Goal: Task Accomplishment & Management: Complete application form

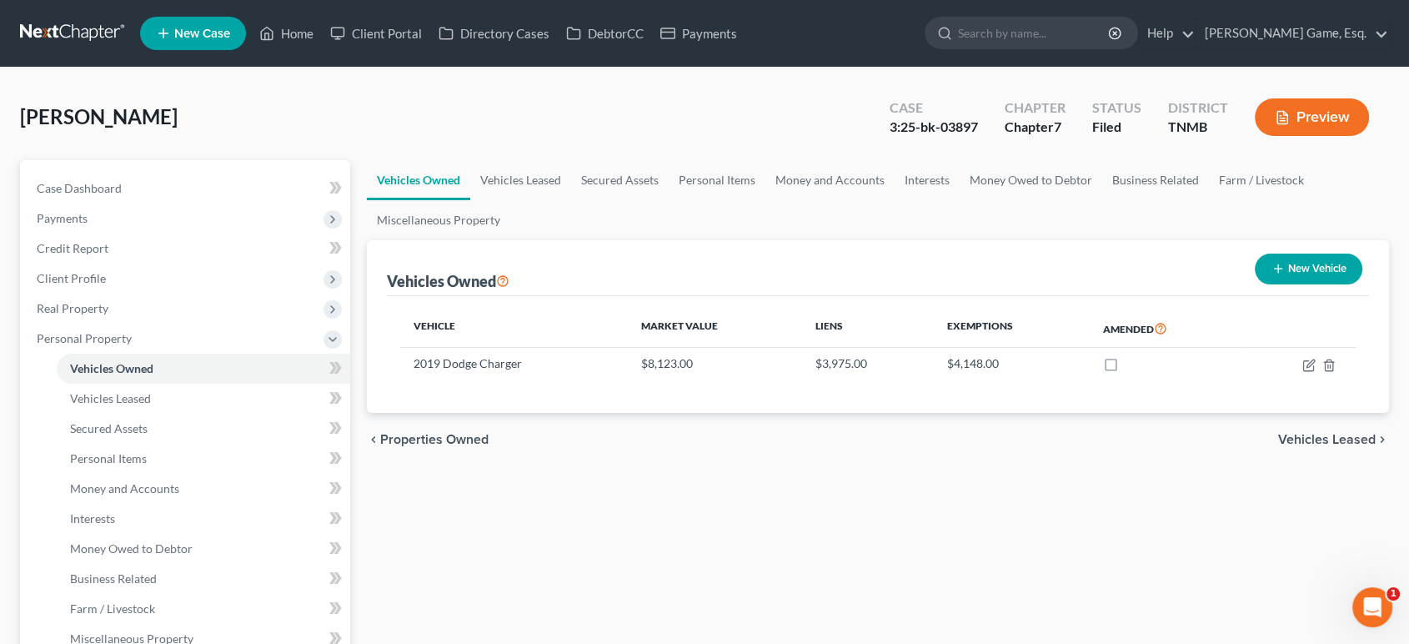
click at [230, 37] on span "New Case" at bounding box center [202, 34] width 56 height 13
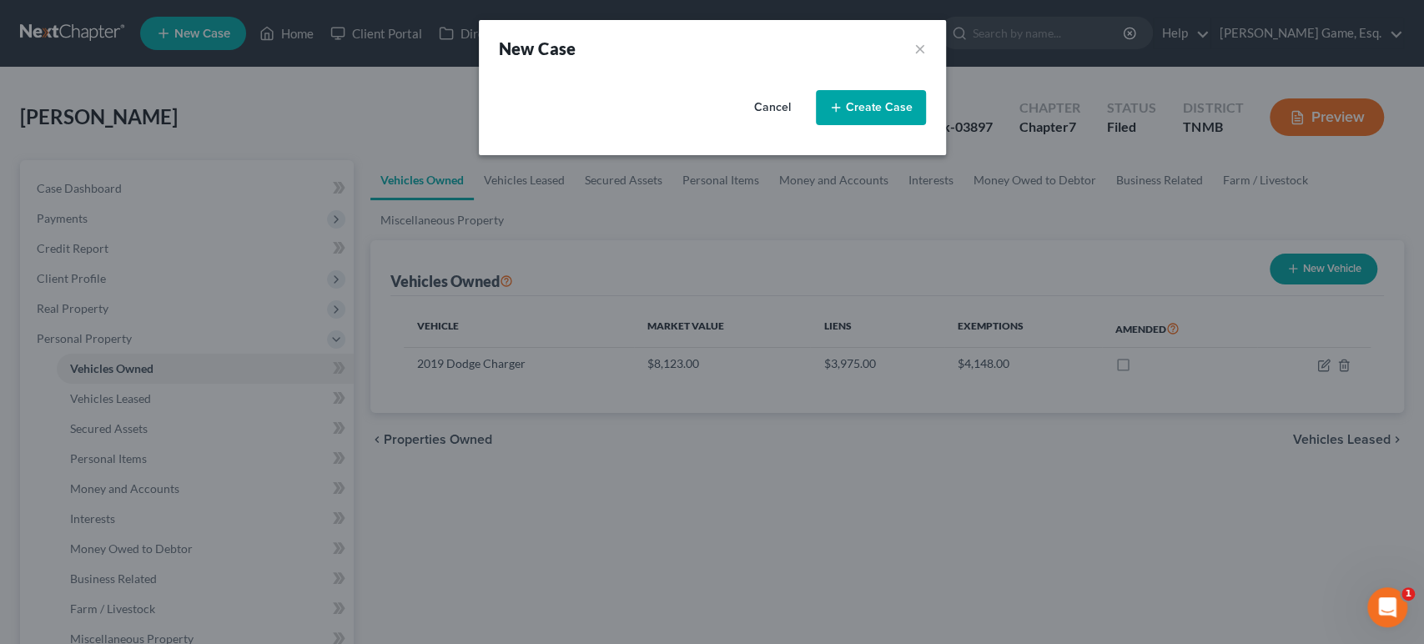
select select "75"
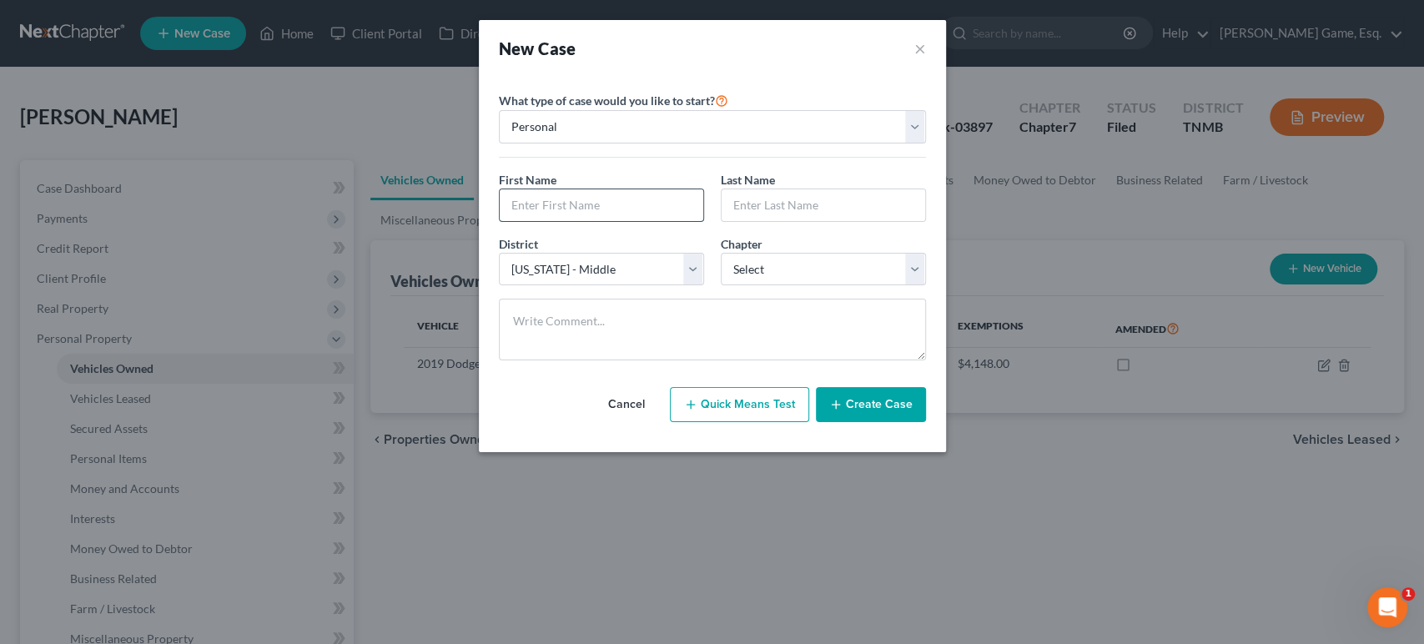
click at [597, 221] on input "text" at bounding box center [601, 205] width 203 height 32
type input "[PERSON_NAME]"
click at [822, 286] on select "Select 7 11 12 13" at bounding box center [823, 269] width 205 height 33
select select "0"
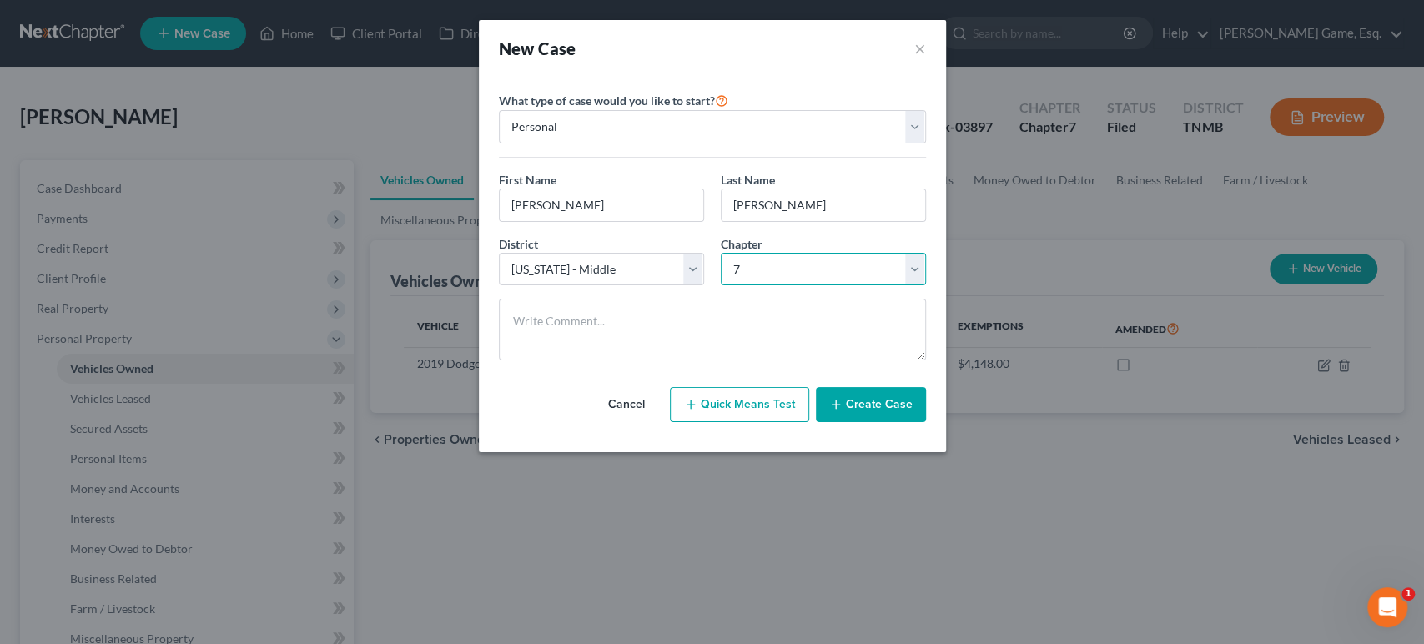
click at [721, 286] on select "Select 7 11 12 13" at bounding box center [823, 269] width 205 height 33
click at [919, 422] on button "Create Case" at bounding box center [871, 404] width 110 height 35
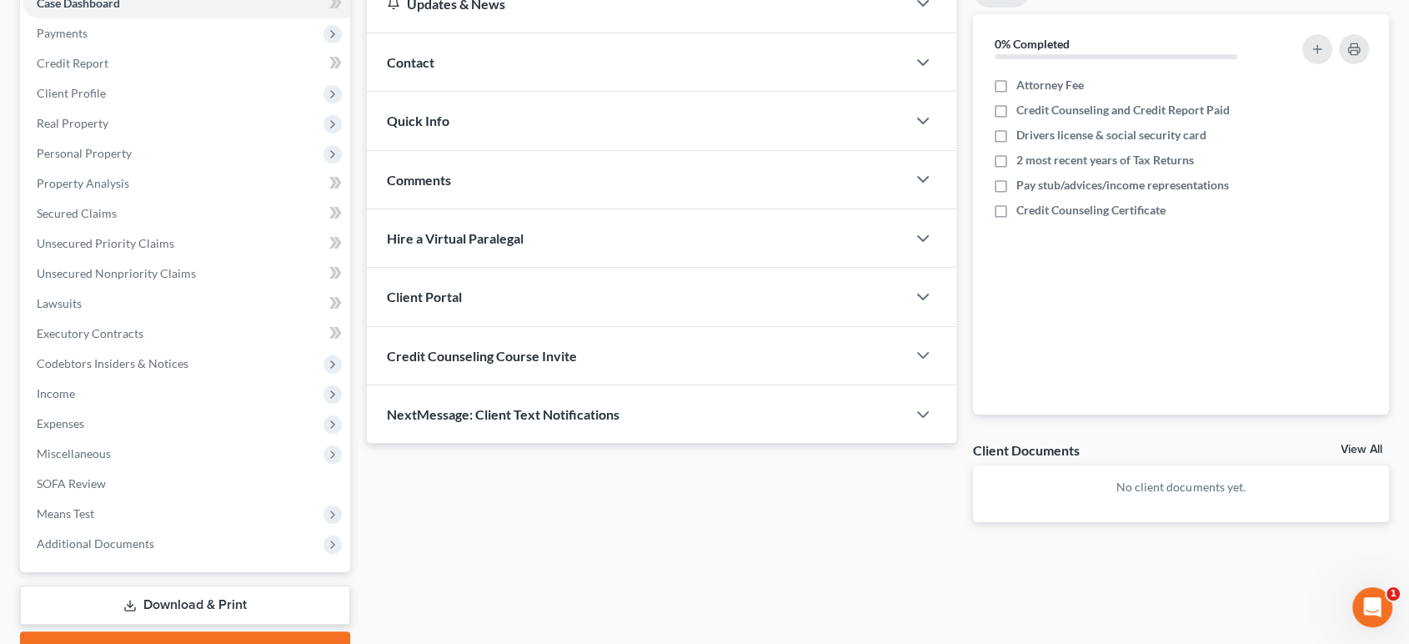
scroll to position [93, 0]
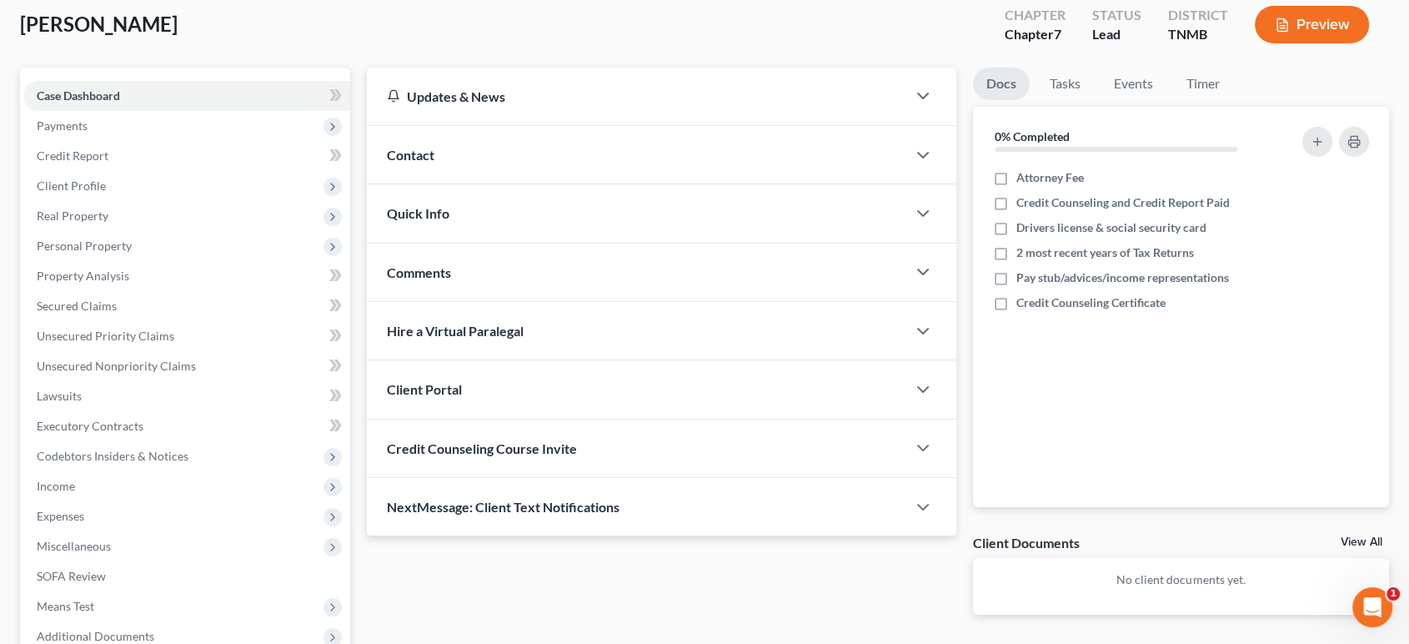
click at [517, 183] on div "Contact" at bounding box center [637, 155] width 540 height 58
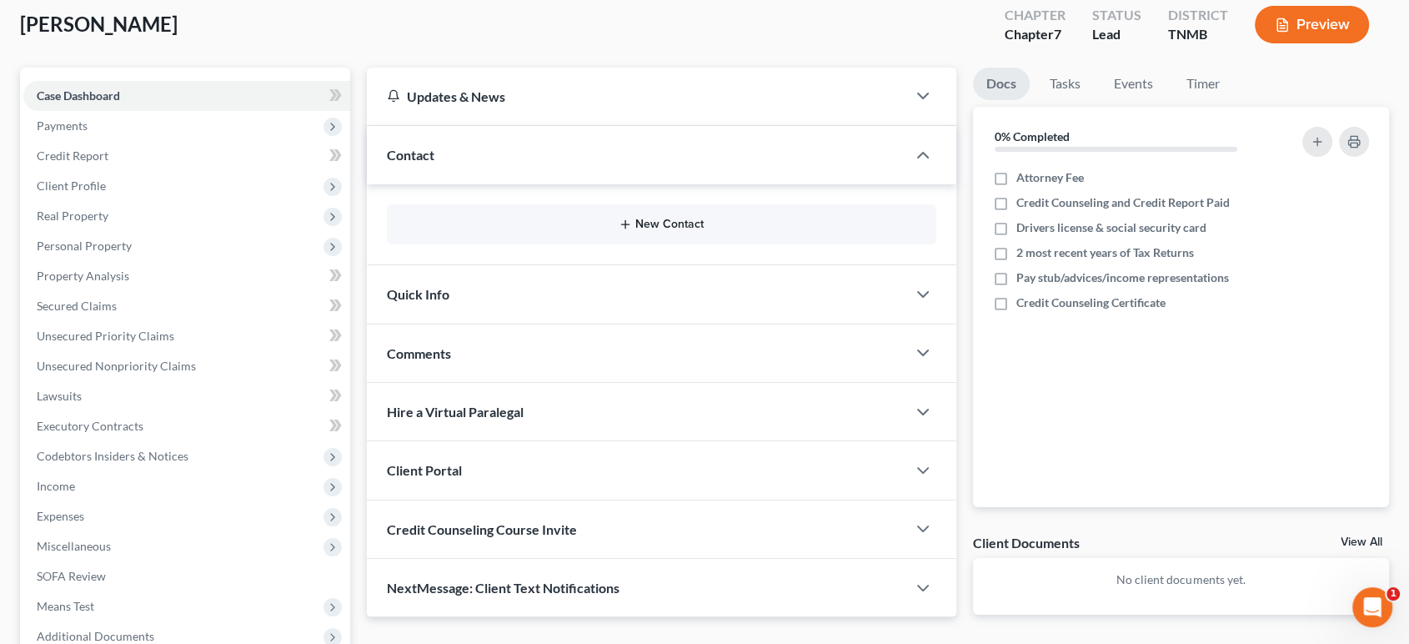
click at [705, 231] on button "New Contact" at bounding box center [661, 224] width 523 height 13
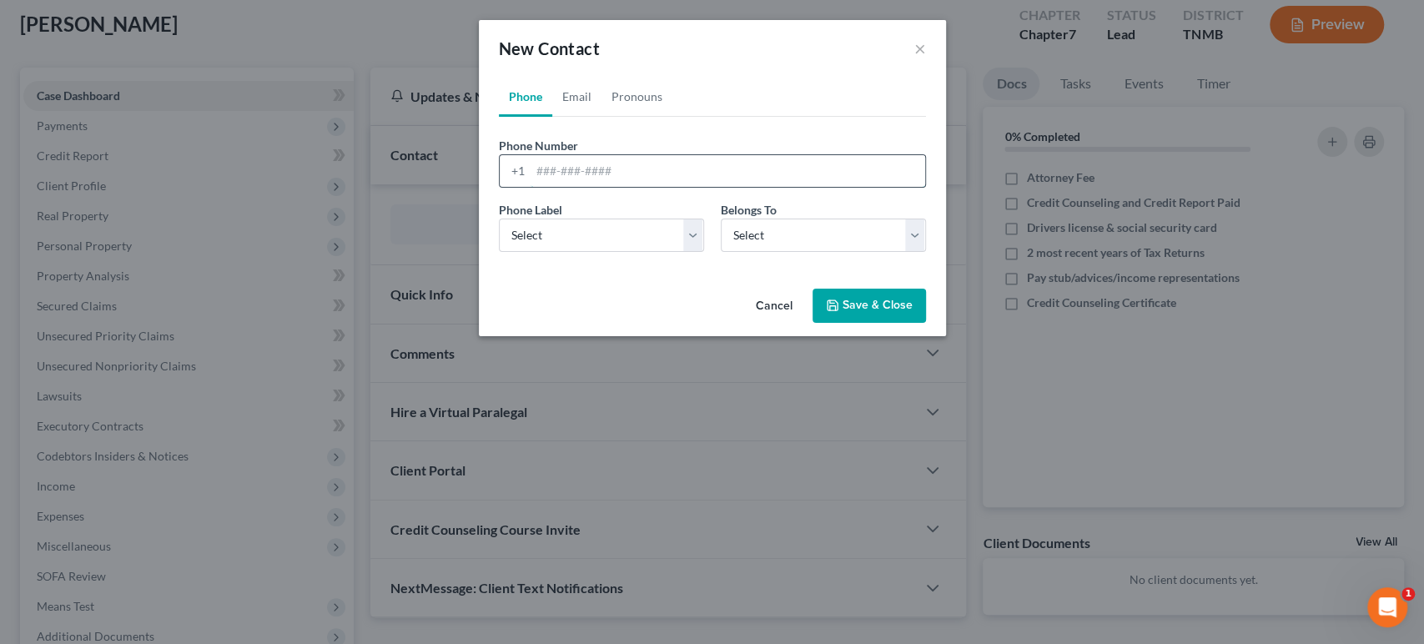
click at [535, 187] on input "tel" at bounding box center [727, 171] width 394 height 32
type input "9313468145"
click at [528, 252] on select "Select Mobile Home Work Other" at bounding box center [601, 235] width 205 height 33
select select "0"
click at [499, 252] on select "Select Mobile Home Work Other" at bounding box center [601, 235] width 205 height 33
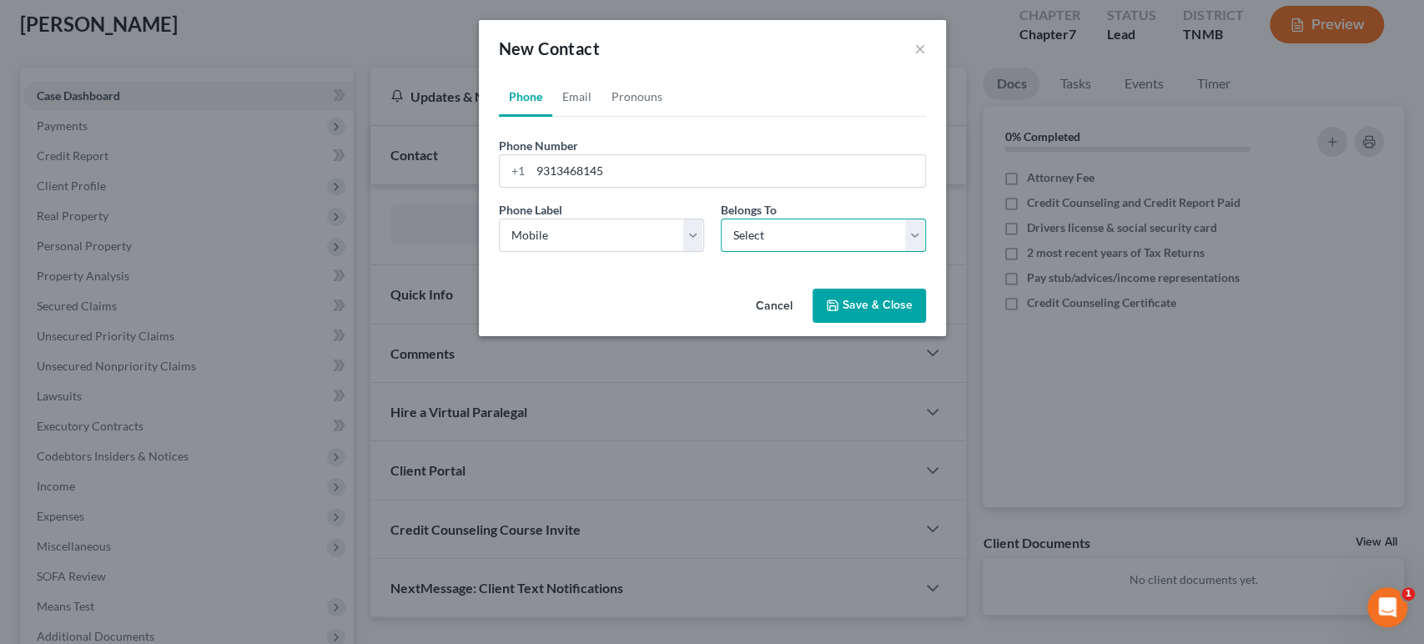
click at [777, 252] on select "Select Client Other" at bounding box center [823, 235] width 205 height 33
select select "0"
click at [721, 252] on select "Select Client Other" at bounding box center [823, 235] width 205 height 33
click at [552, 117] on link "Email" at bounding box center [576, 97] width 49 height 40
click at [499, 117] on link "Phone" at bounding box center [525, 97] width 53 height 40
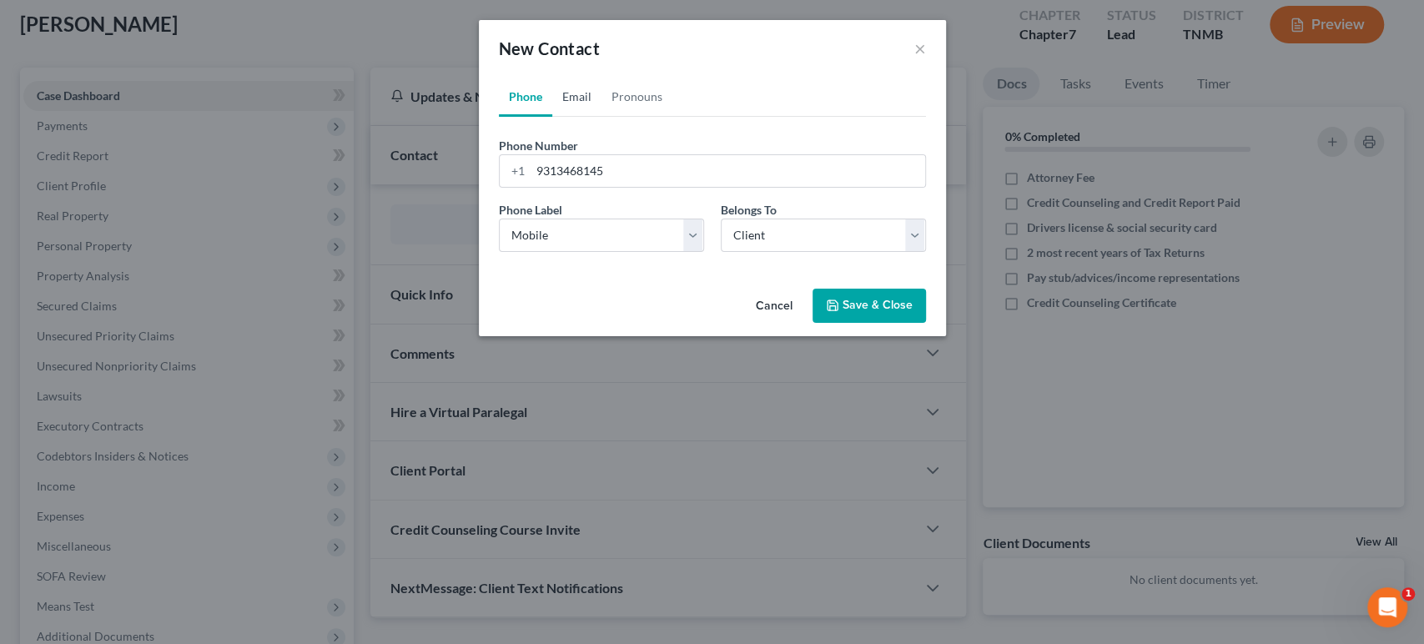
click at [552, 117] on link "Email" at bounding box center [576, 97] width 49 height 40
click at [546, 187] on input "email" at bounding box center [727, 171] width 394 height 32
paste input "[EMAIL_ADDRESS][DOMAIN_NAME]"
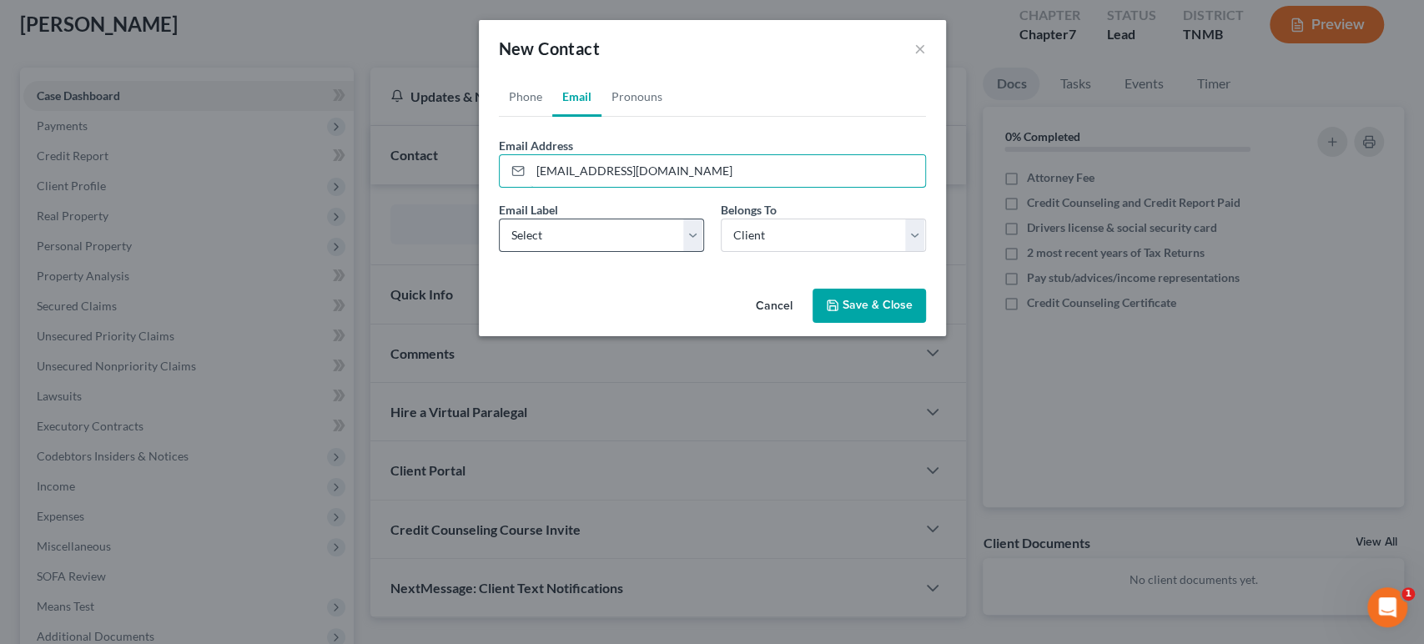
type input "[EMAIL_ADDRESS][DOMAIN_NAME]"
click at [623, 252] on select "Select Home Work Other" at bounding box center [601, 235] width 205 height 33
select select "0"
click at [499, 252] on select "Select Home Work Other" at bounding box center [601, 235] width 205 height 33
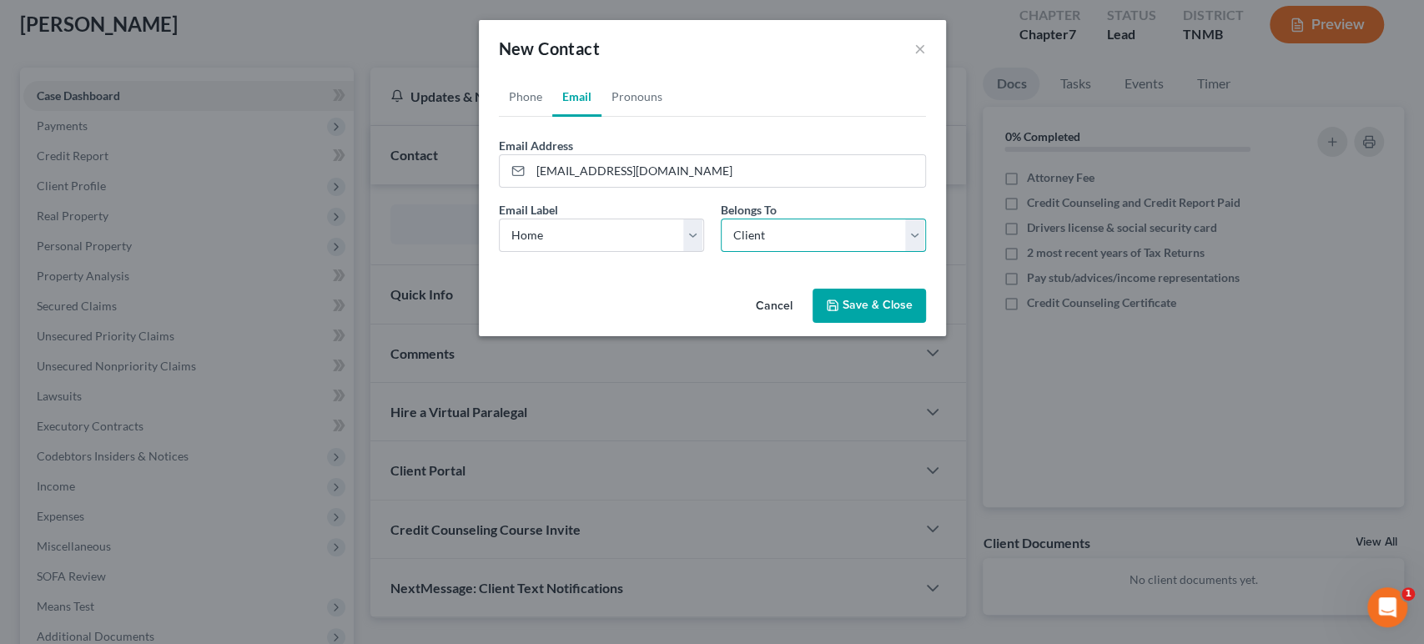
click at [774, 252] on select "Select Client Other" at bounding box center [823, 235] width 205 height 33
drag, startPoint x: 774, startPoint y: 294, endPoint x: 760, endPoint y: 285, distance: 16.9
click at [774, 252] on select "Select Client Other" at bounding box center [823, 235] width 205 height 33
click at [499, 112] on link "Phone" at bounding box center [525, 97] width 53 height 40
click at [552, 117] on link "Email" at bounding box center [576, 97] width 49 height 40
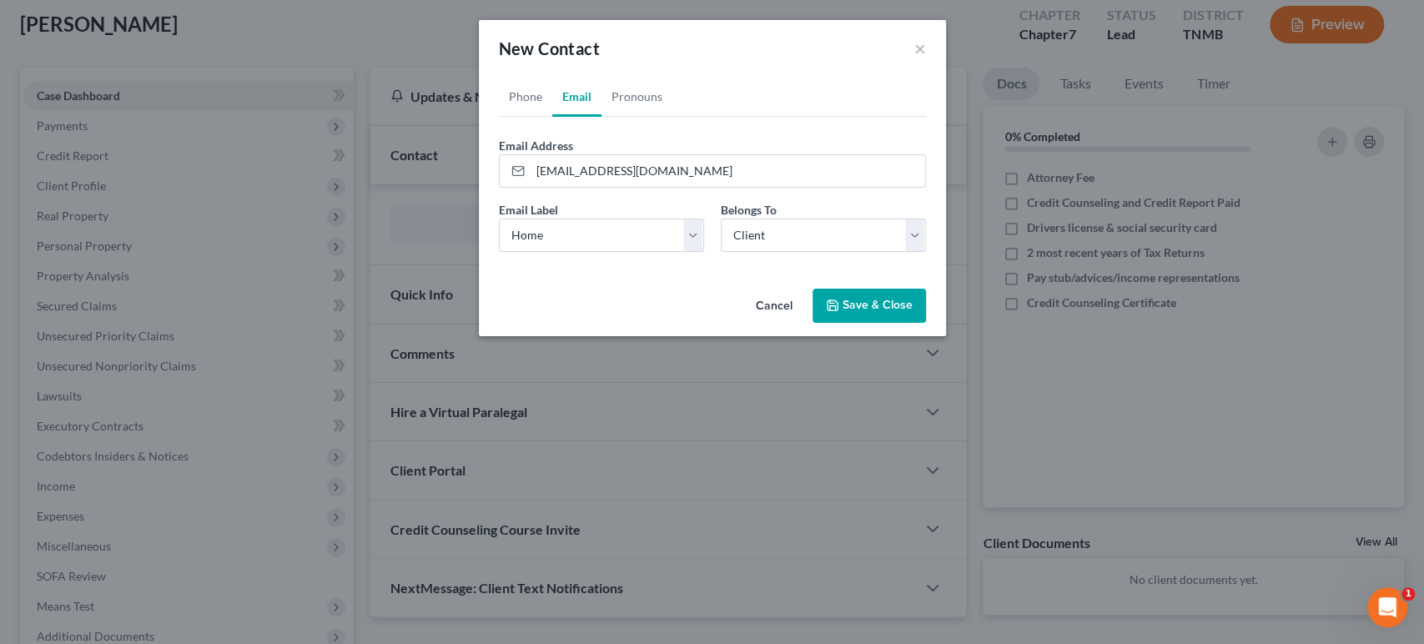
click at [912, 324] on button "Save & Close" at bounding box center [868, 306] width 113 height 35
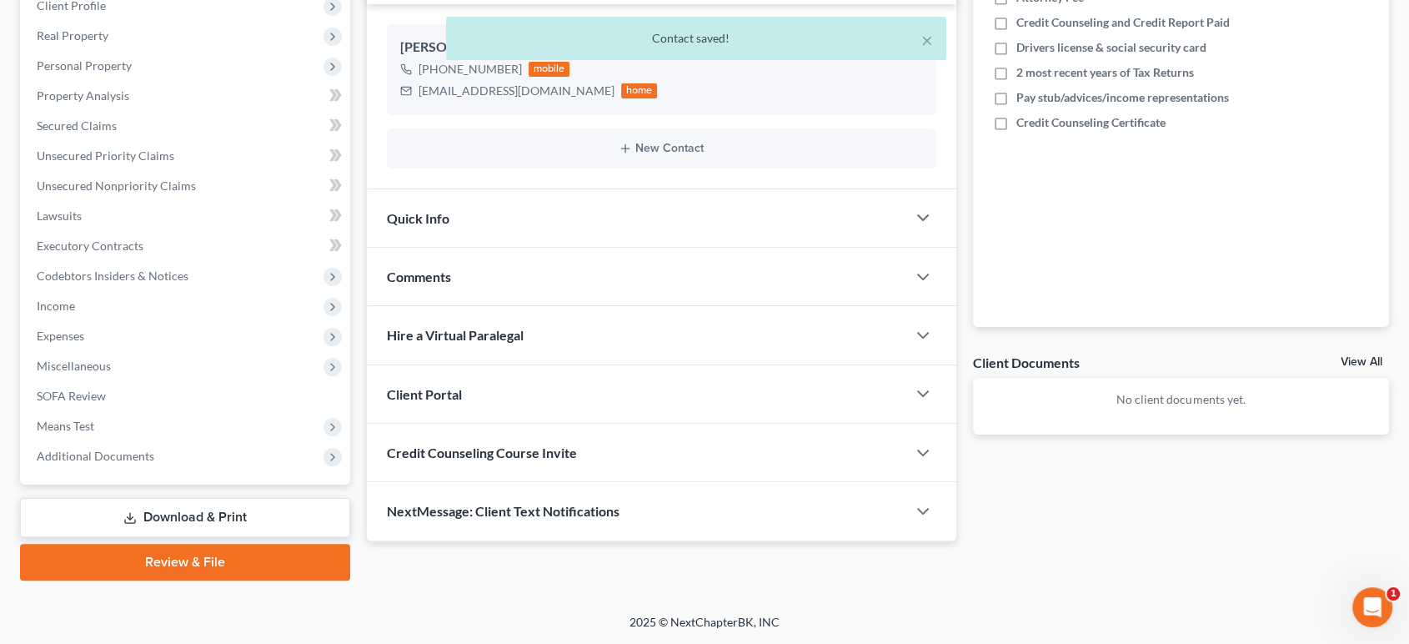
scroll to position [496, 0]
click at [785, 365] on div "Client Portal" at bounding box center [637, 394] width 540 height 58
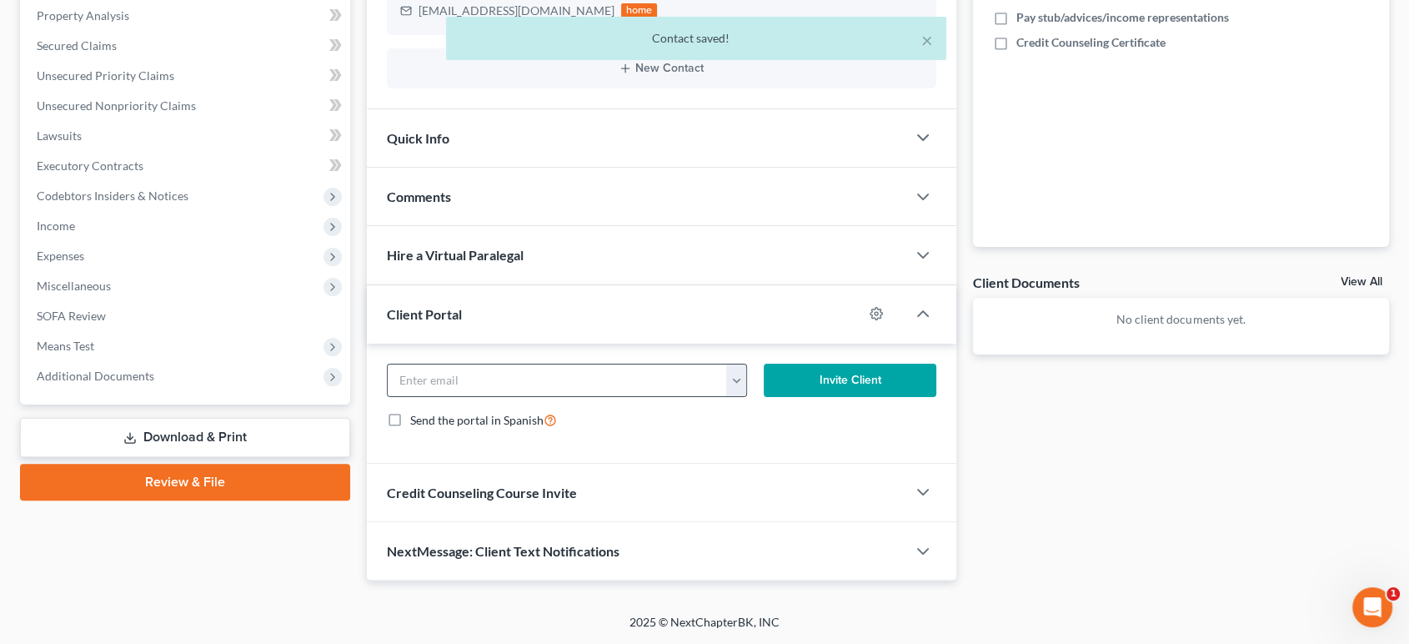
click at [734, 396] on button "button" at bounding box center [736, 380] width 21 height 32
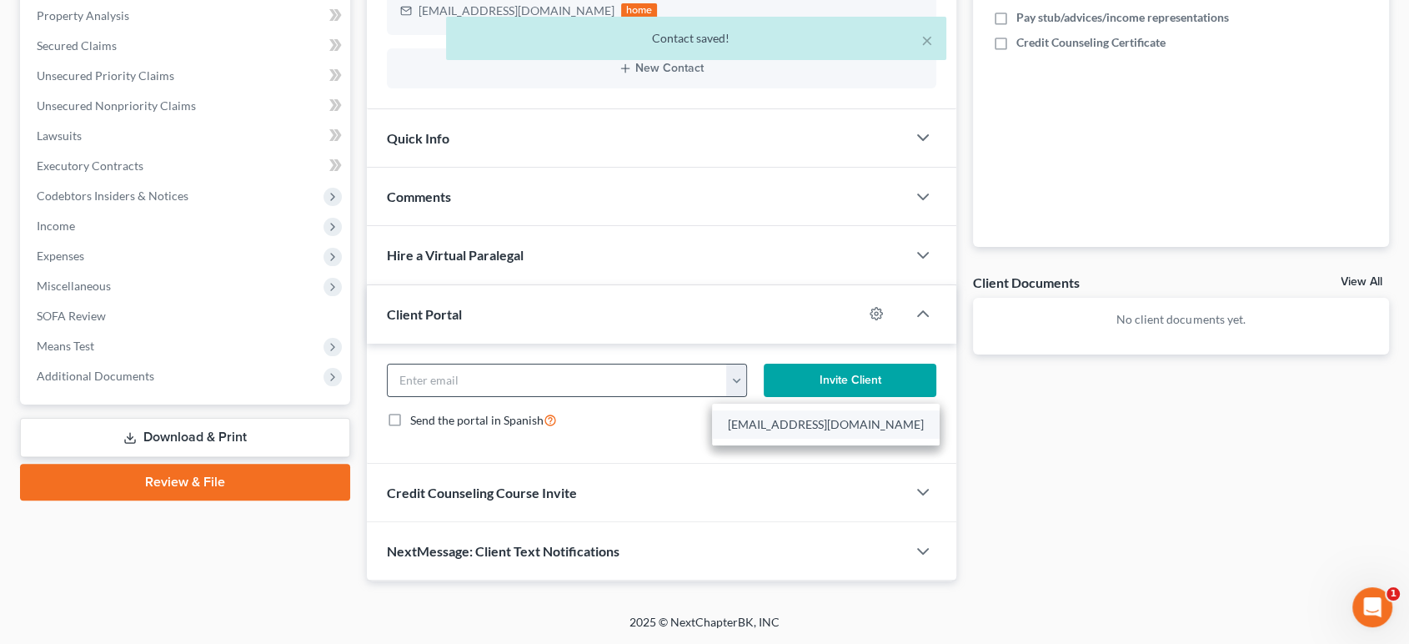
click at [761, 439] on link "[EMAIL_ADDRESS][DOMAIN_NAME]" at bounding box center [826, 424] width 228 height 28
type input "[EMAIL_ADDRESS][DOMAIN_NAME]"
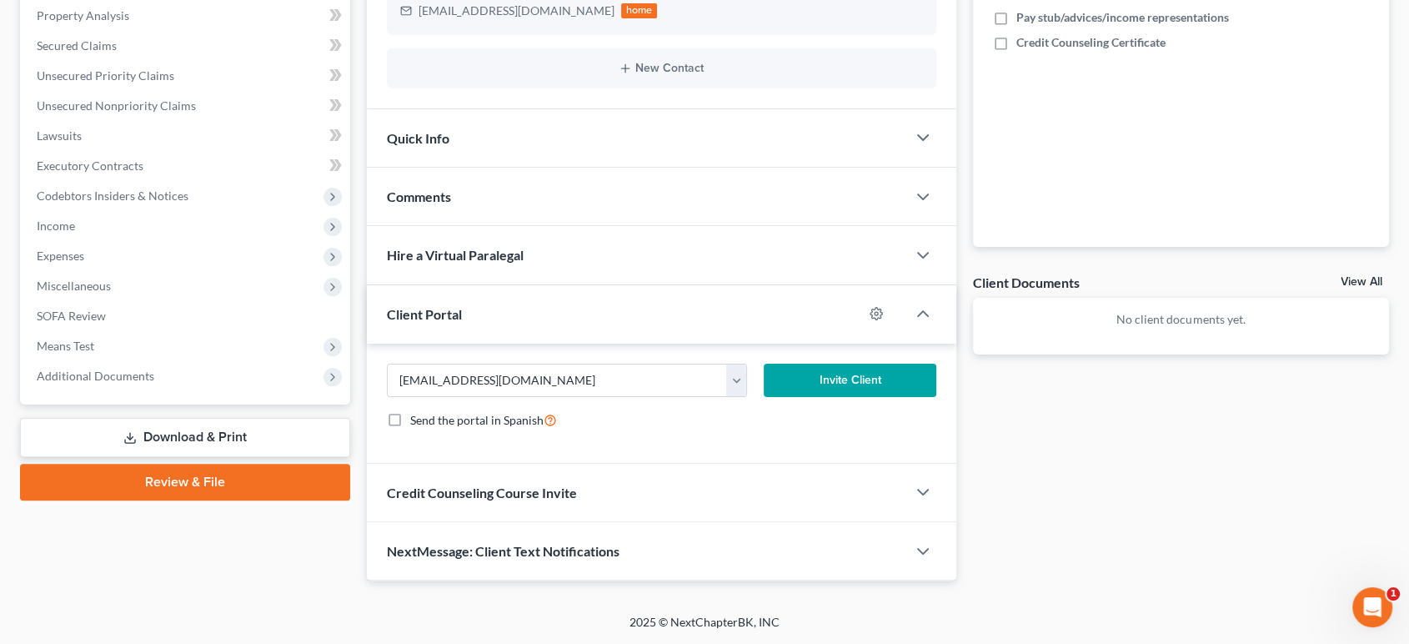
click at [846, 397] on button "Invite Client" at bounding box center [850, 380] width 172 height 33
